Goal: Task Accomplishment & Management: Complete application form

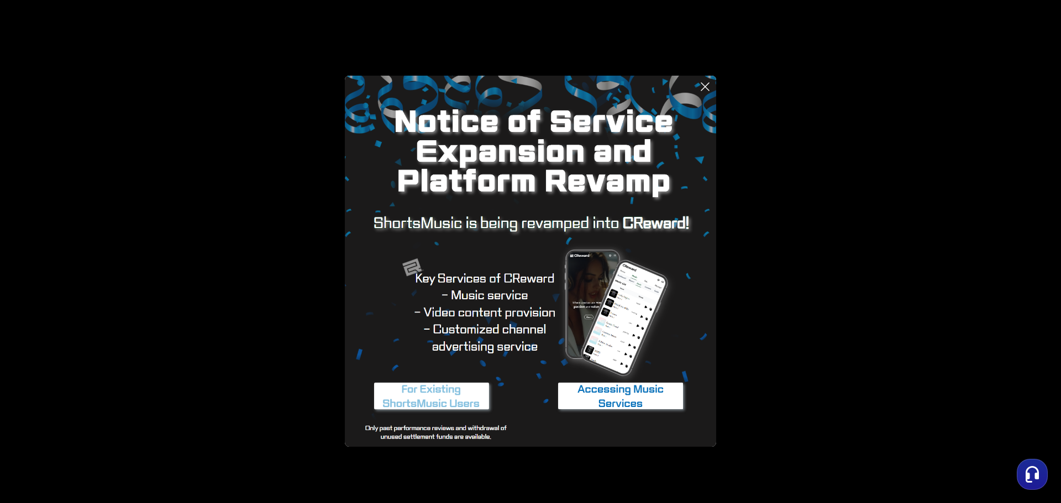
click at [427, 400] on img at bounding box center [432, 396] width 138 height 41
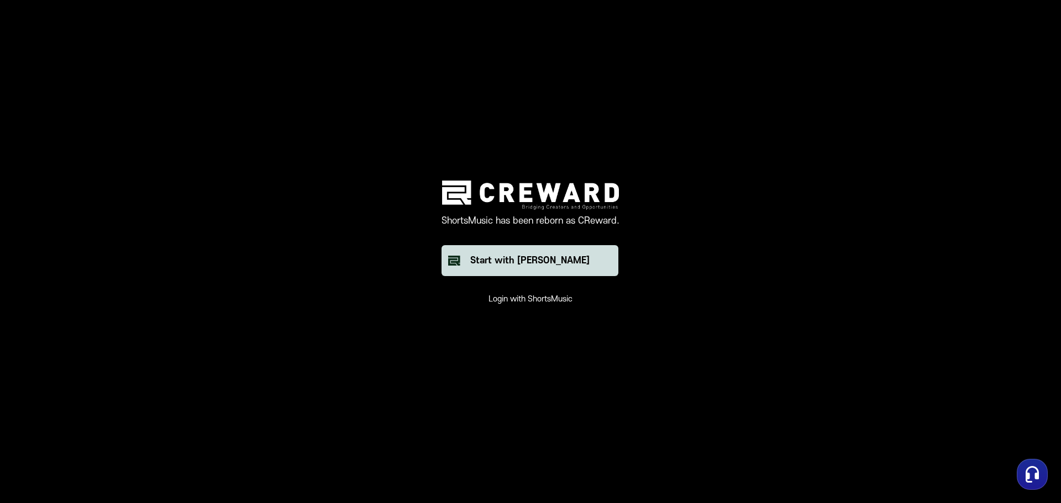
click at [489, 270] on button "Start with [PERSON_NAME]" at bounding box center [530, 260] width 177 height 31
